Goal: Task Accomplishment & Management: Complete application form

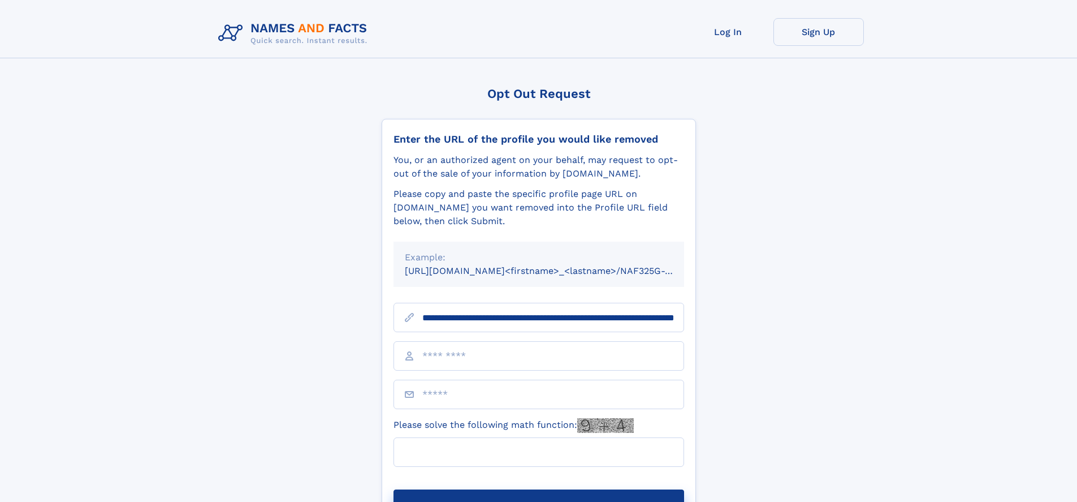
scroll to position [0, 105]
type input "**********"
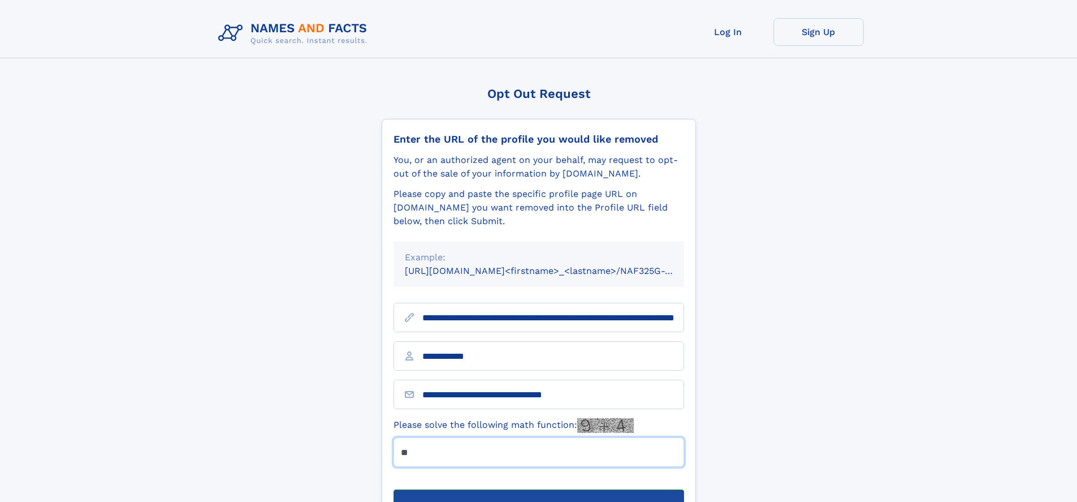
type input "**"
click at [538, 489] on button "Submit Opt Out Request" at bounding box center [539, 507] width 291 height 36
